Goal: Complete application form

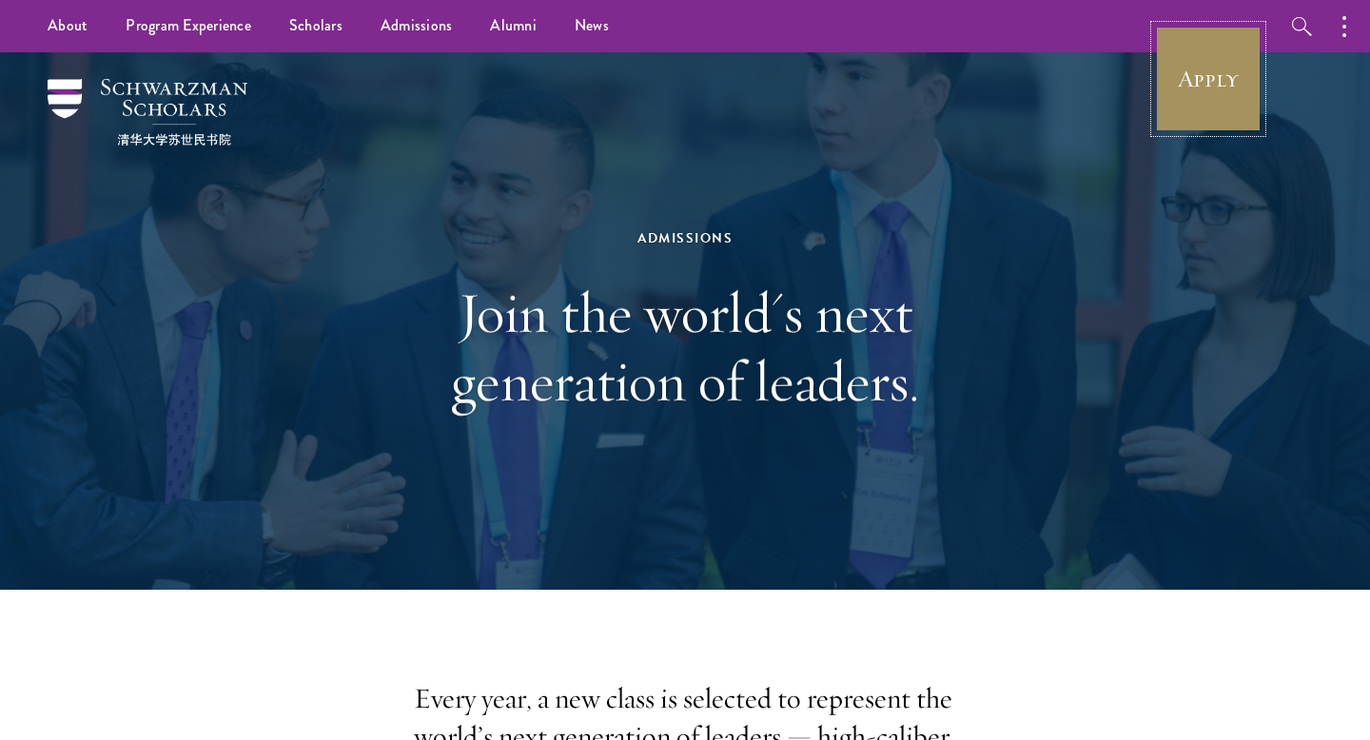
click at [1240, 74] on link "Apply" at bounding box center [1208, 79] width 107 height 107
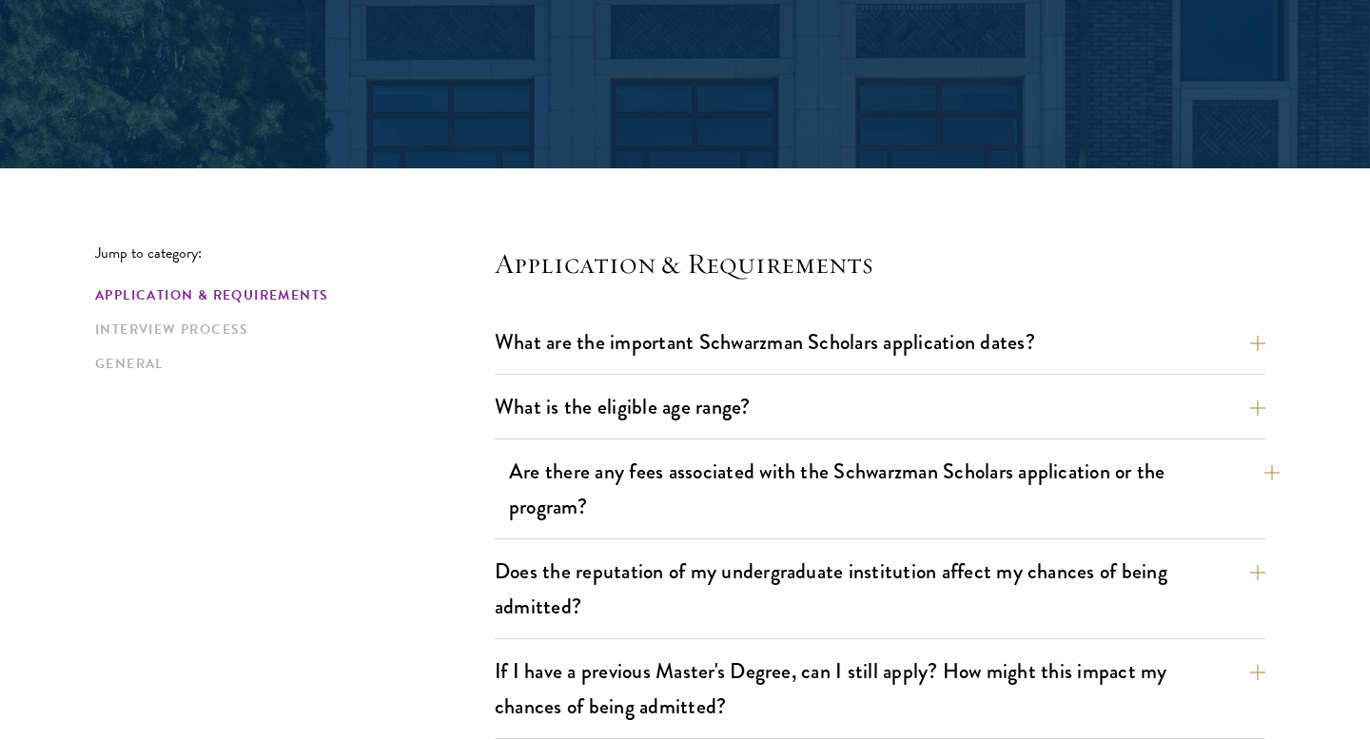
scroll to position [543, 0]
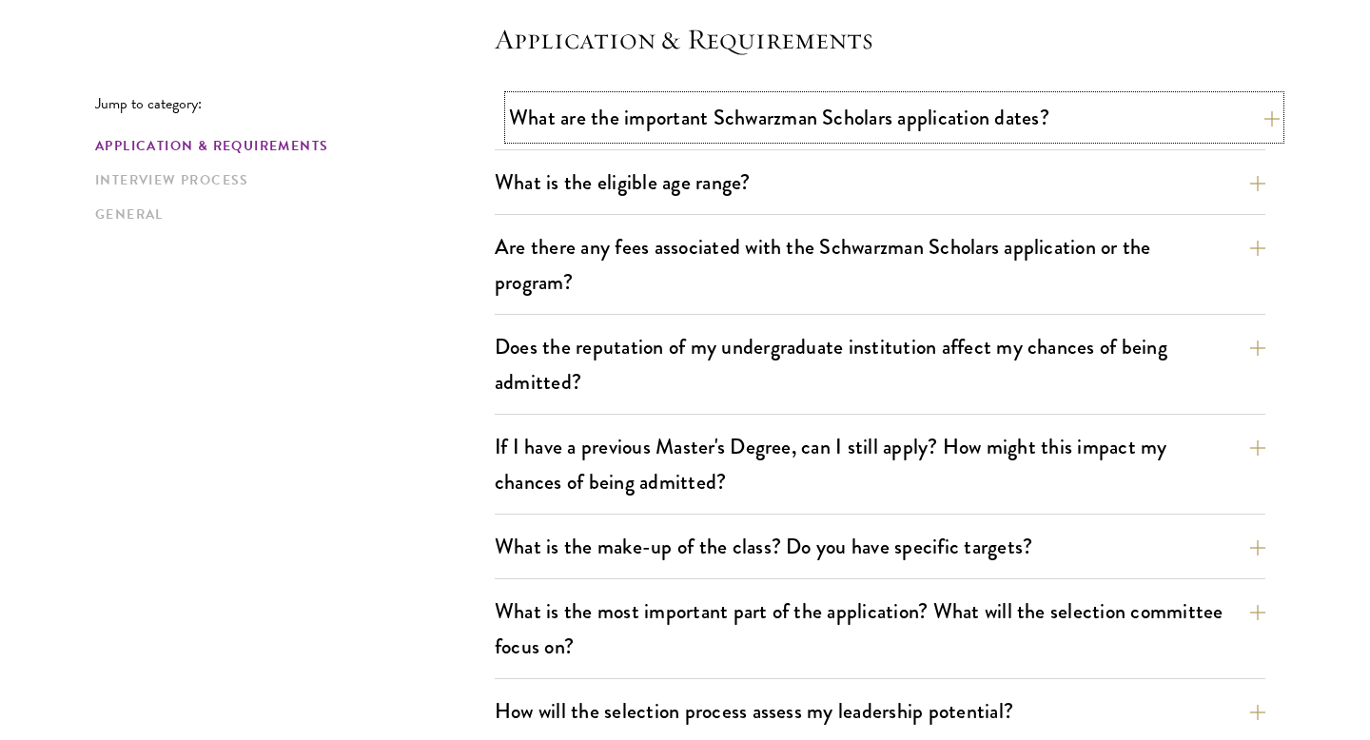
click at [776, 136] on button "What are the important Schwarzman Scholars application dates?" at bounding box center [894, 117] width 770 height 43
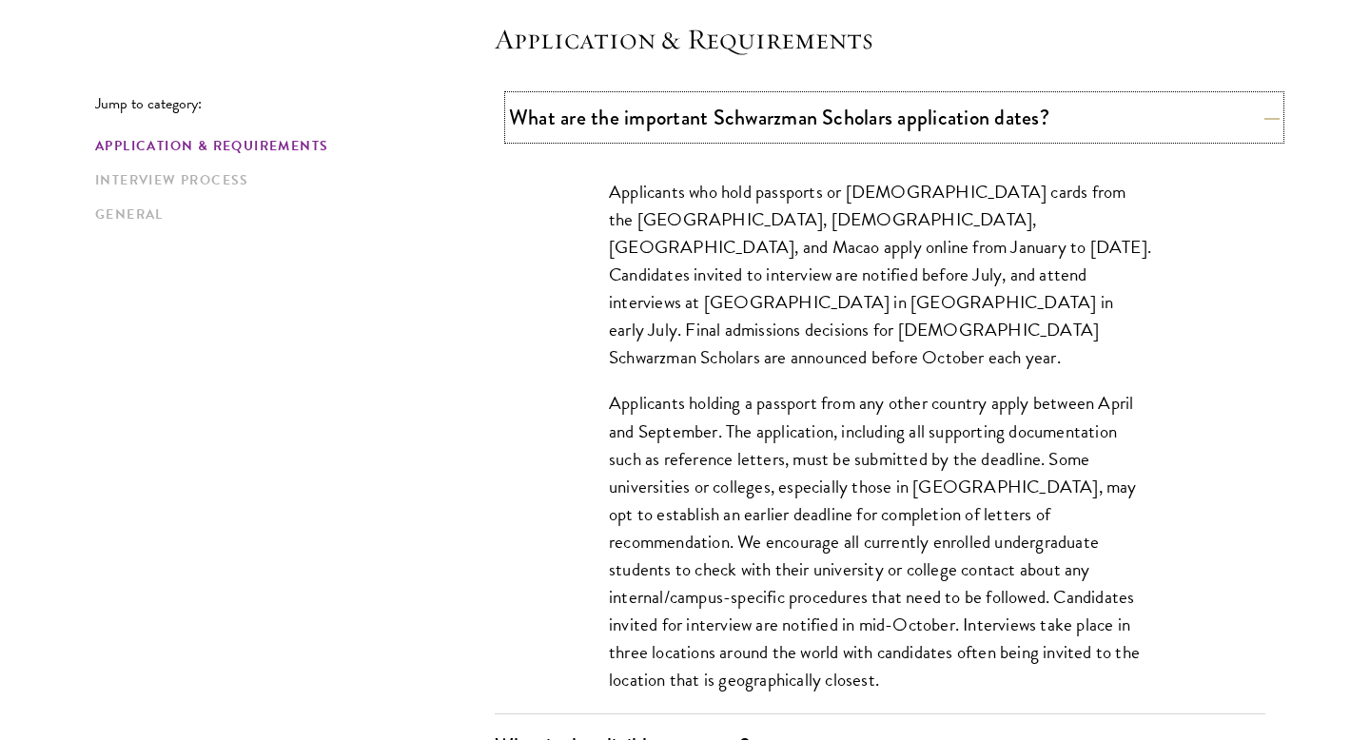
click at [776, 136] on button "What are the important Schwarzman Scholars application dates?" at bounding box center [894, 117] width 770 height 43
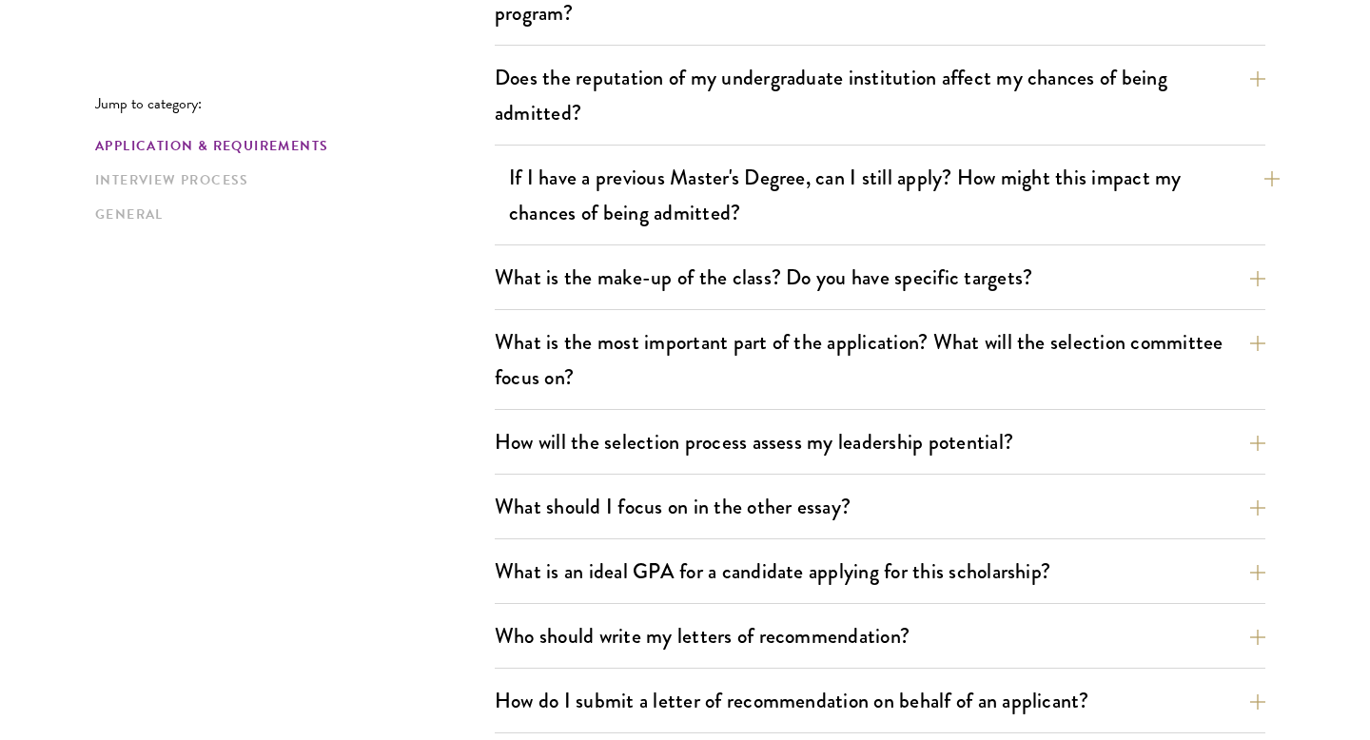
scroll to position [813, 0]
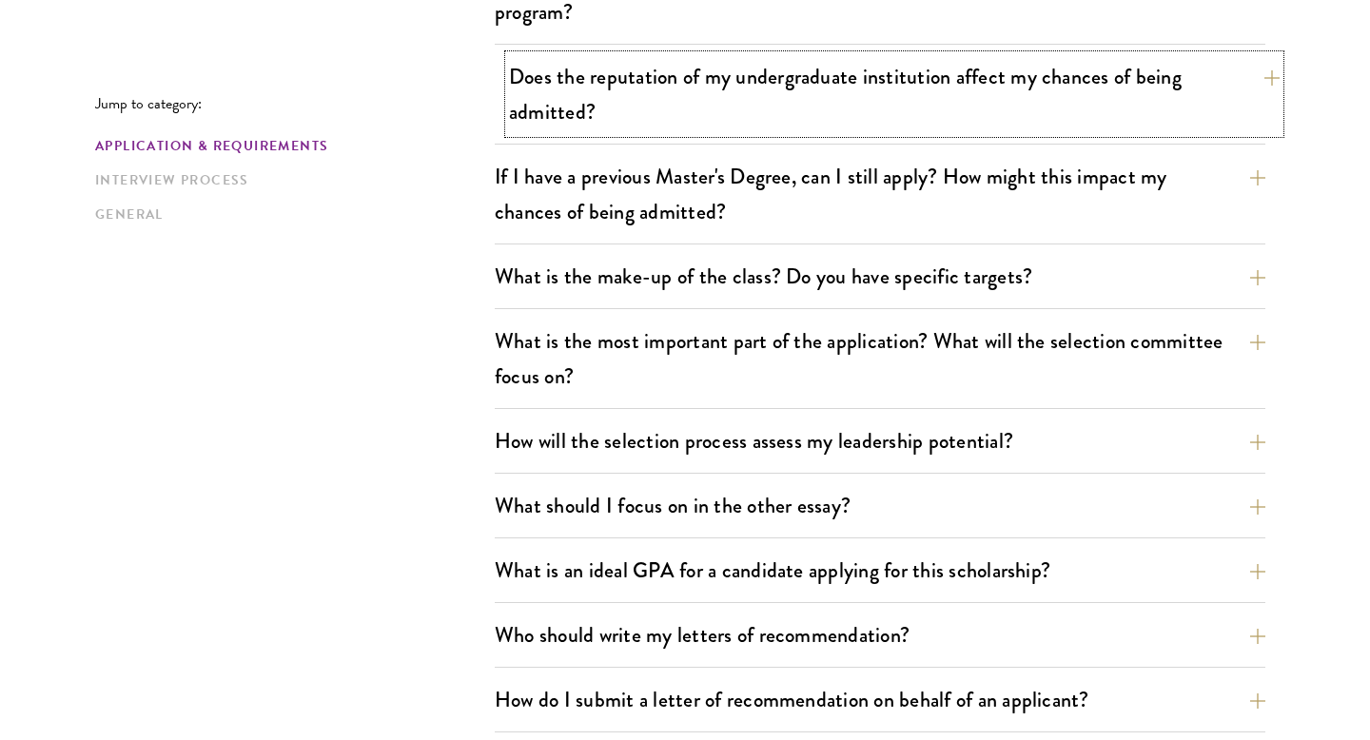
click at [661, 81] on button "Does the reputation of my undergraduate institution affect my chances of being …" at bounding box center [894, 94] width 770 height 78
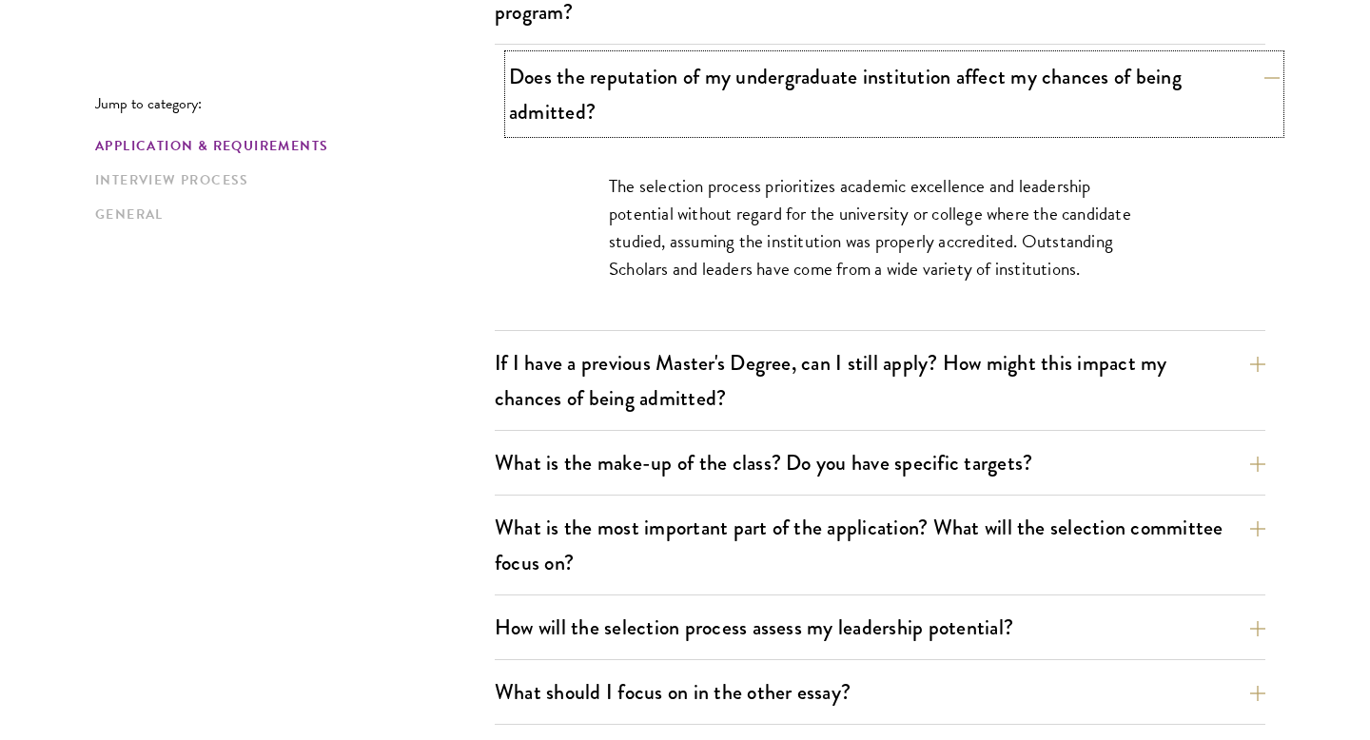
click at [661, 81] on button "Does the reputation of my undergraduate institution affect my chances of being …" at bounding box center [894, 94] width 770 height 78
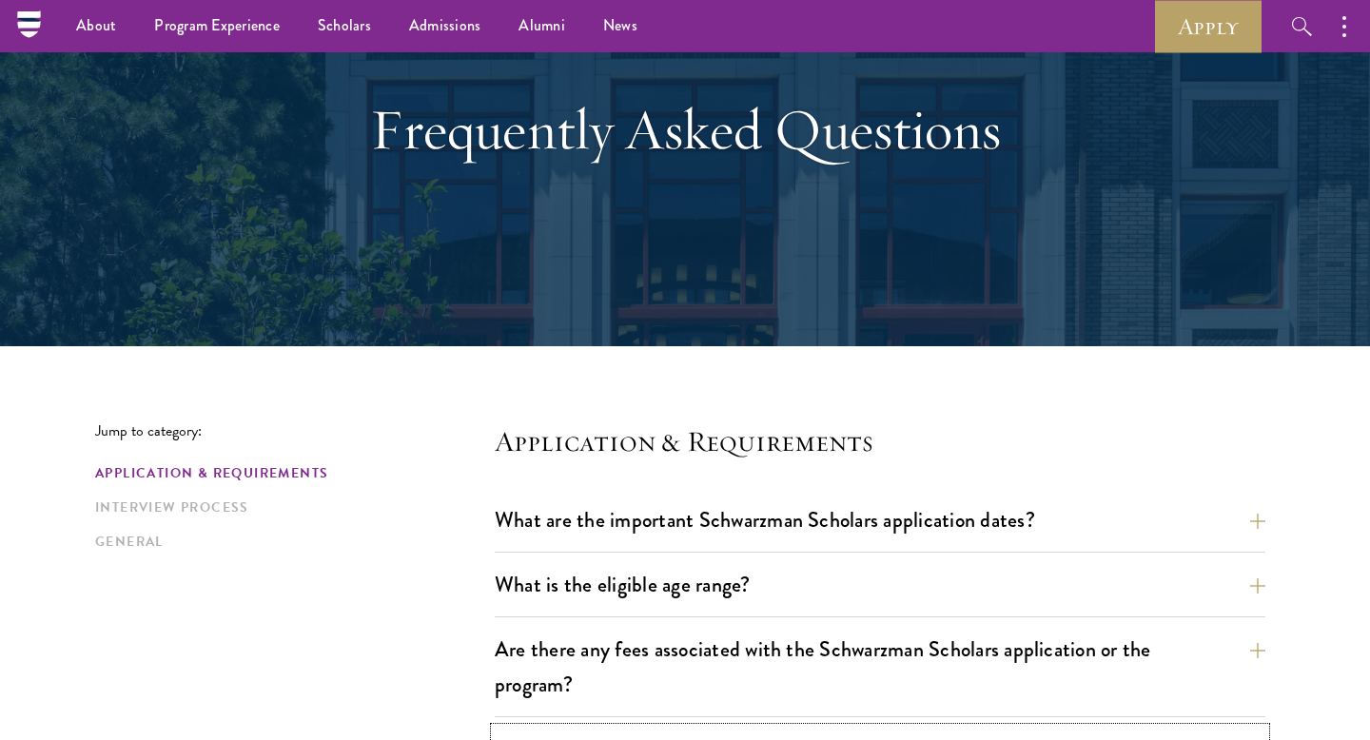
scroll to position [0, 0]
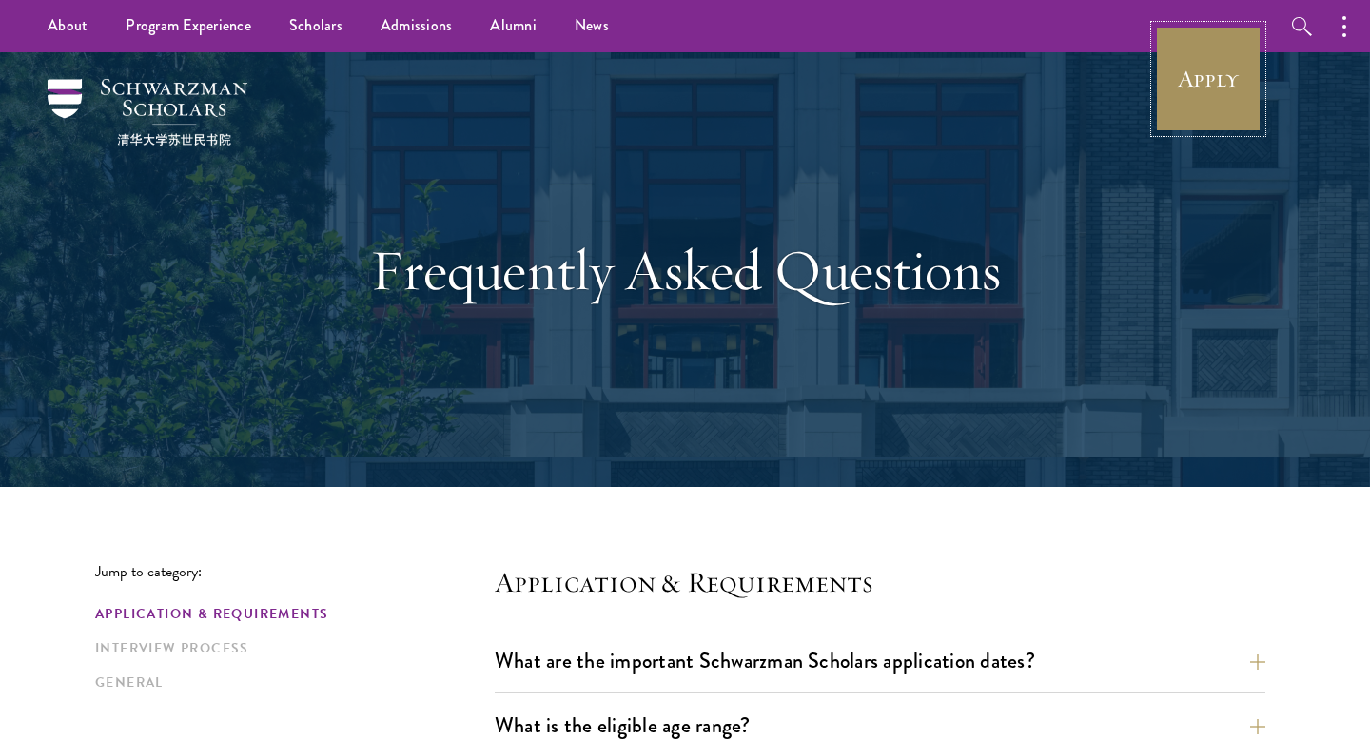
click at [1219, 104] on link "Apply" at bounding box center [1208, 79] width 107 height 107
